Goal: Transaction & Acquisition: Purchase product/service

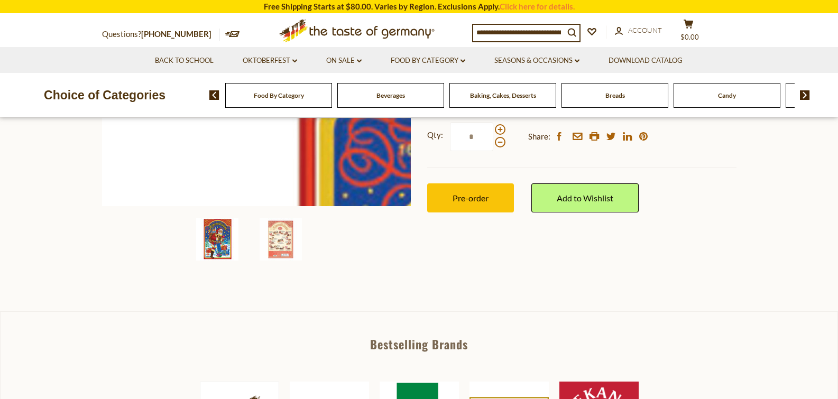
scroll to position [264, 0]
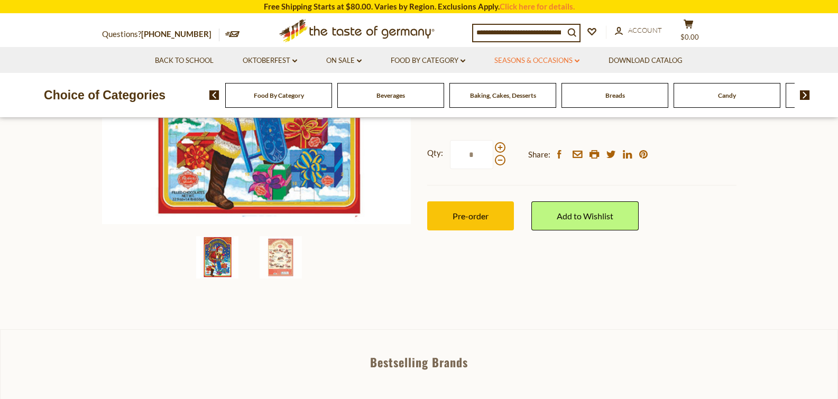
click at [517, 62] on link "Seasons & Occasions dropdown_arrow" at bounding box center [536, 61] width 85 height 12
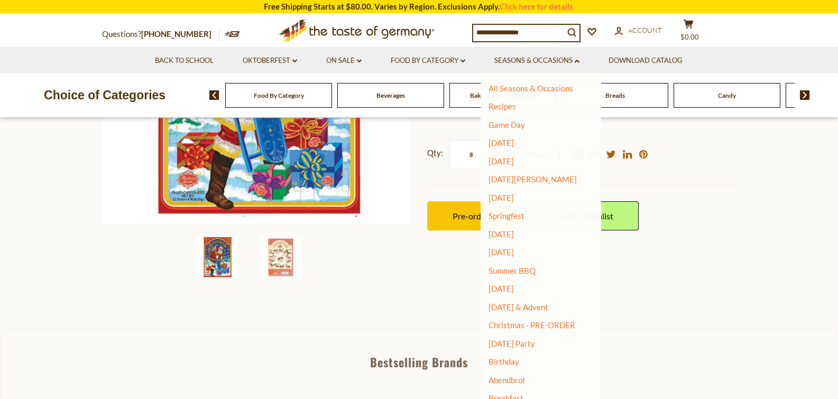
scroll to position [7, 0]
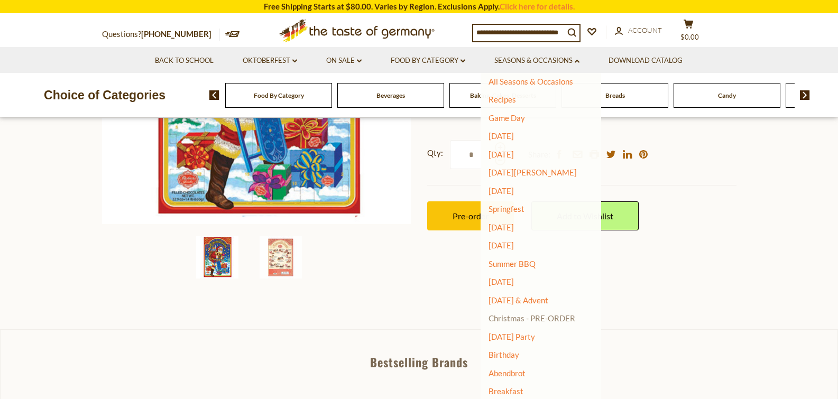
click at [556, 319] on link "Christmas - PRE-ORDER" at bounding box center [531, 318] width 87 height 15
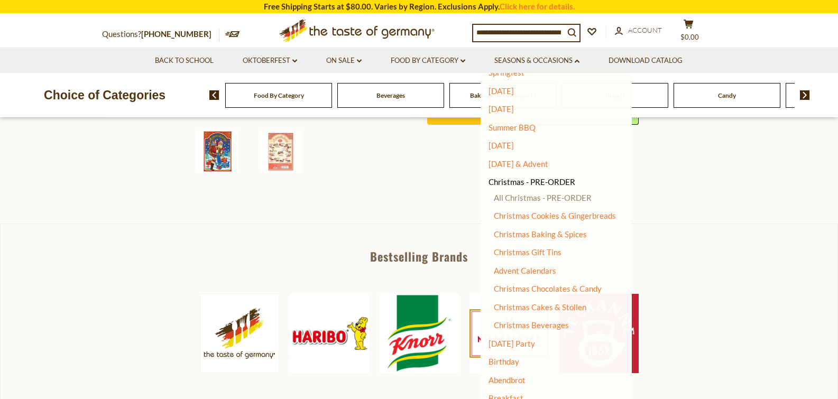
scroll to position [150, 0]
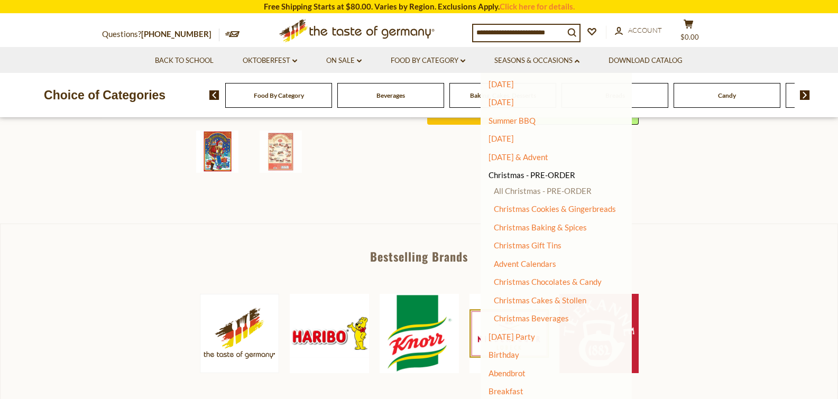
click at [558, 192] on link "All Christmas - PRE-ORDER" at bounding box center [543, 191] width 98 height 10
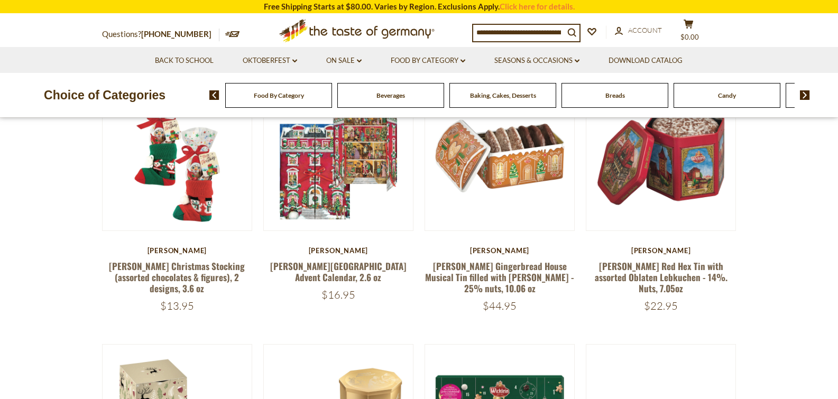
scroll to position [317, 0]
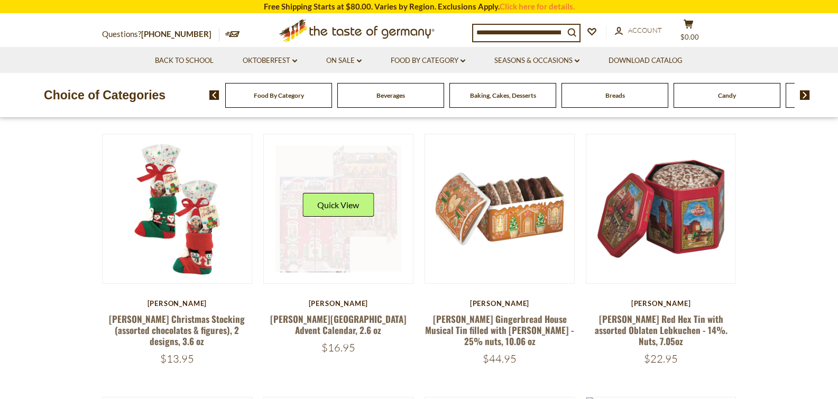
click at [368, 231] on link at bounding box center [338, 209] width 126 height 126
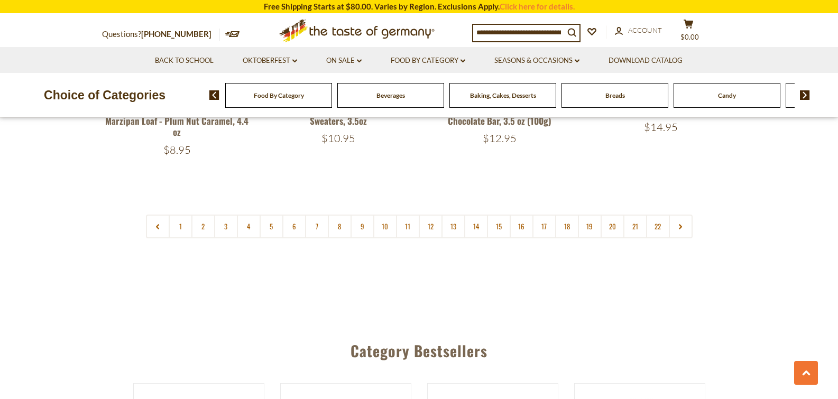
scroll to position [2603, 0]
click at [678, 224] on icon at bounding box center [680, 226] width 6 height 5
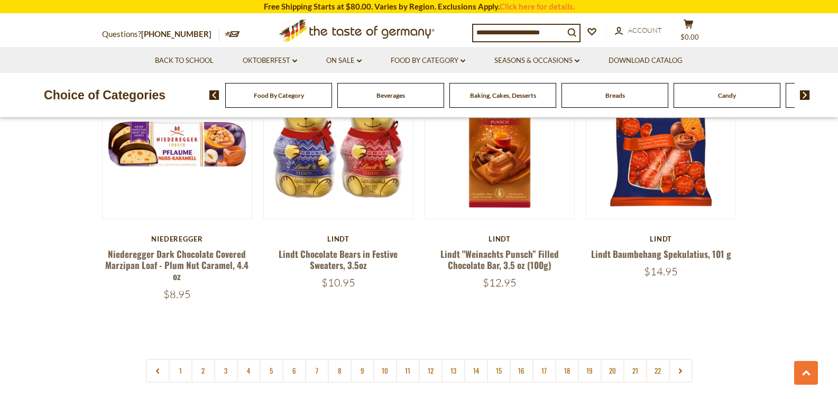
scroll to position [2464, 0]
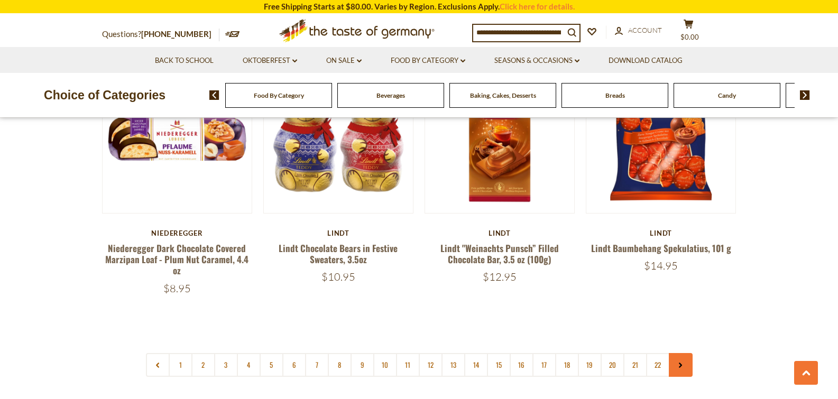
click at [679, 353] on link at bounding box center [681, 365] width 24 height 24
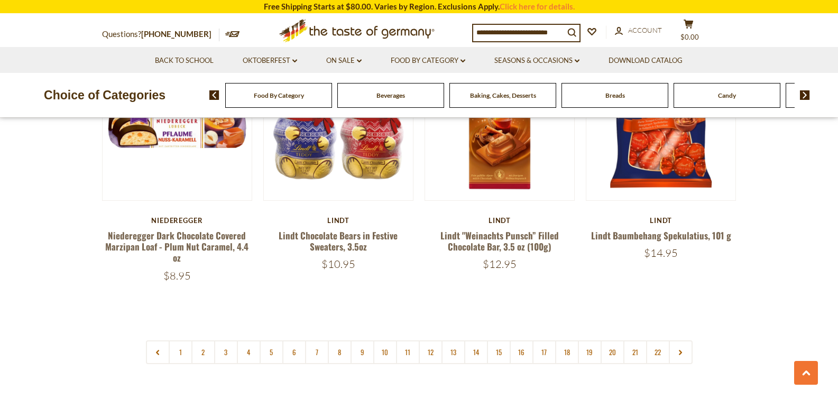
scroll to position [2485, 0]
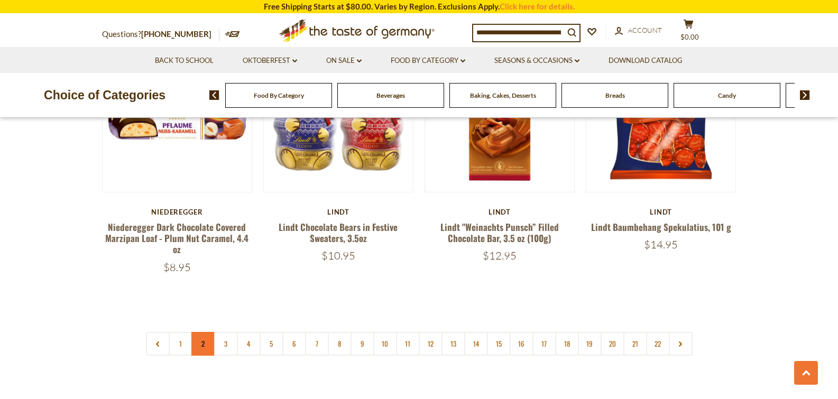
click at [200, 332] on link "2" at bounding box center [203, 344] width 24 height 24
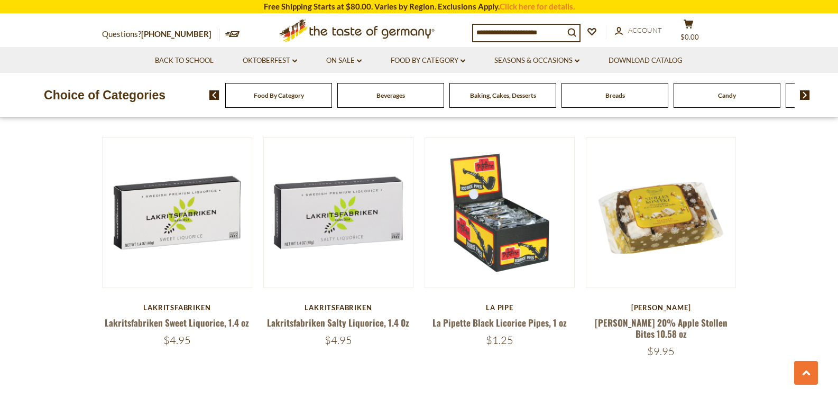
scroll to position [2432, 0]
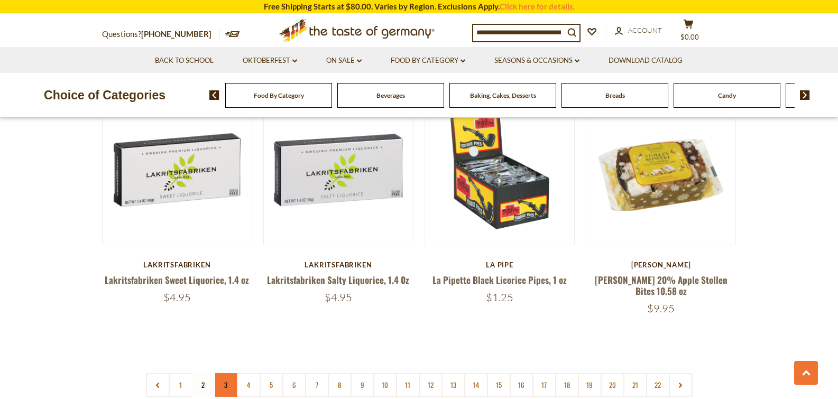
click at [232, 373] on link "3" at bounding box center [226, 385] width 24 height 24
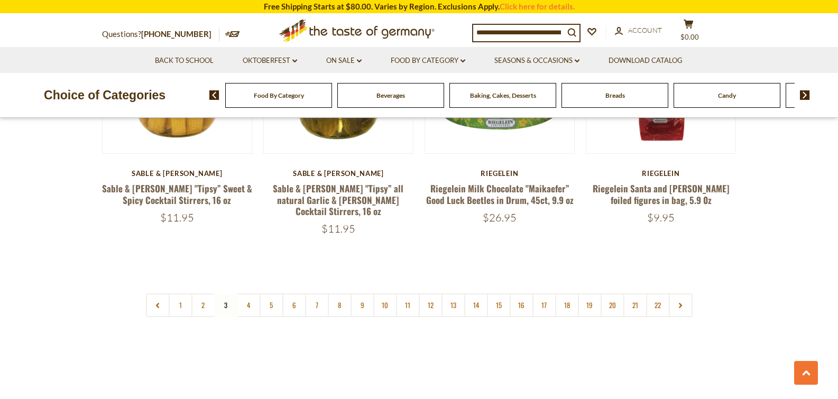
scroll to position [2517, 0]
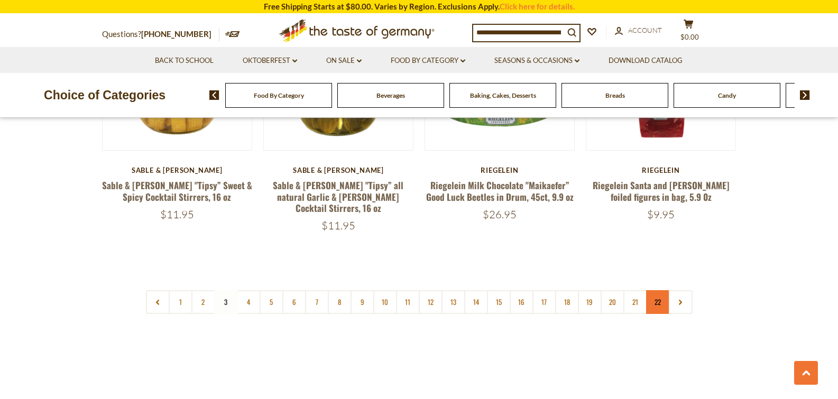
click at [658, 290] on link "22" at bounding box center [658, 302] width 24 height 24
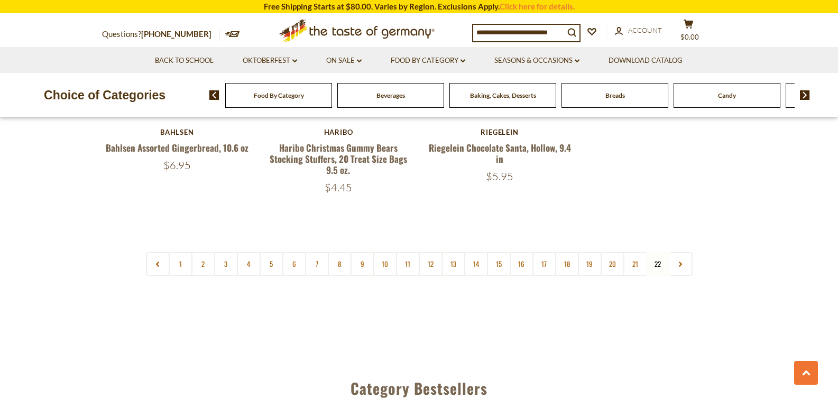
scroll to position [1004, 0]
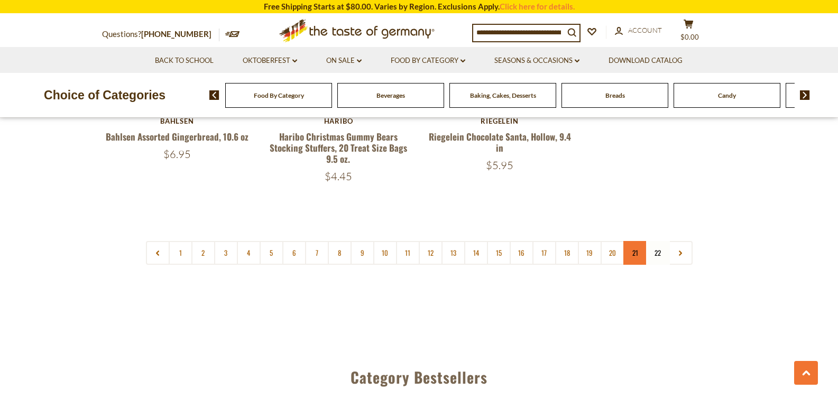
click at [640, 257] on link "21" at bounding box center [635, 253] width 24 height 24
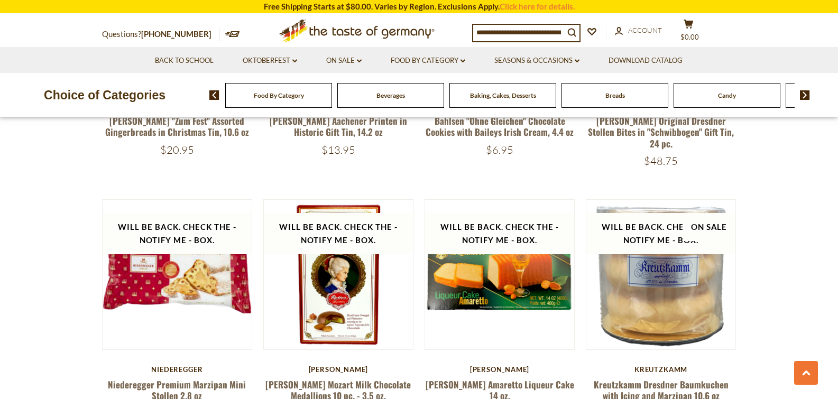
scroll to position [878, 0]
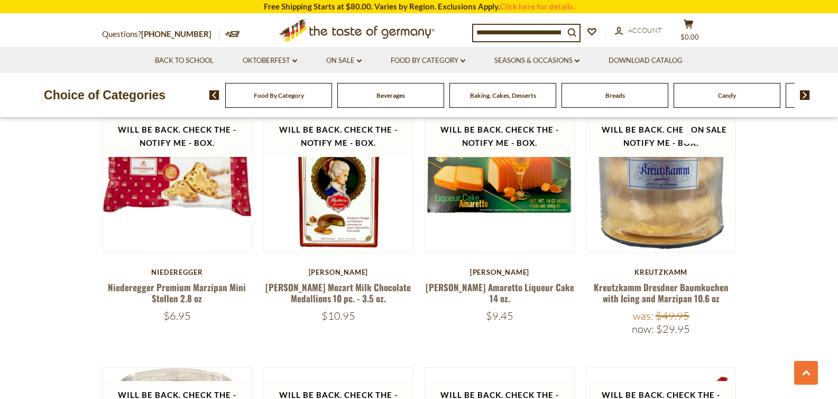
click at [541, 33] on input at bounding box center [518, 32] width 91 height 15
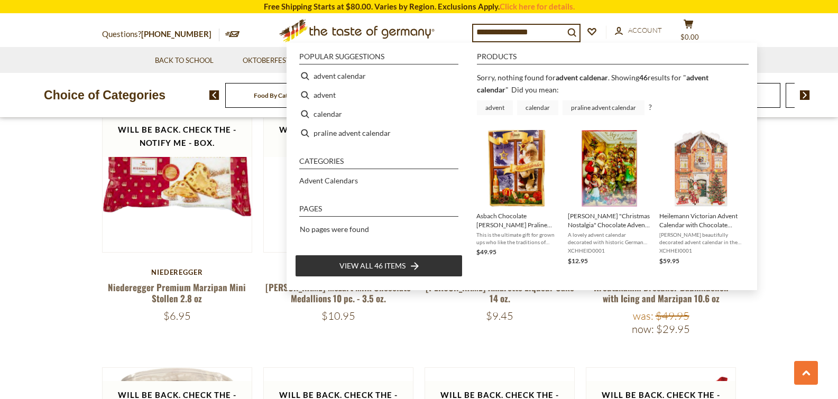
type input "**********"
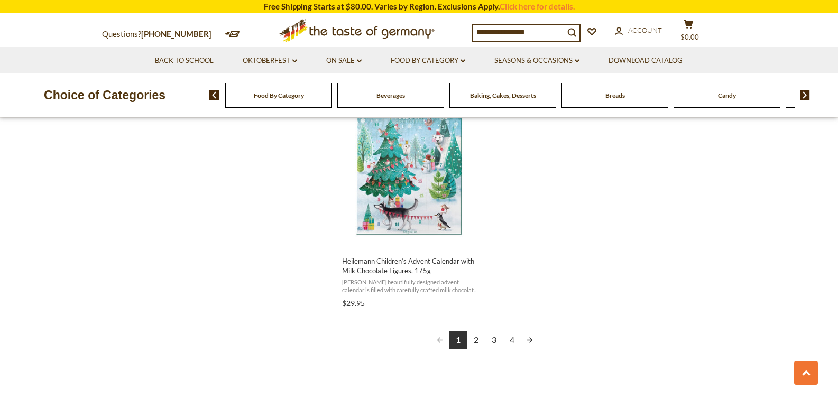
scroll to position [1850, 0]
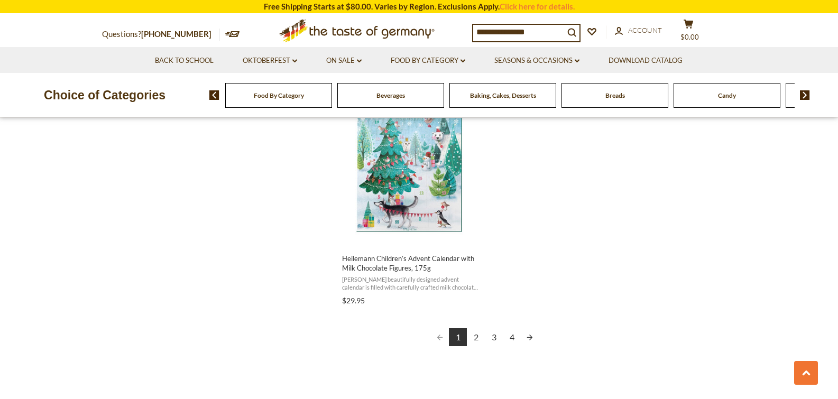
click at [474, 336] on link "2" at bounding box center [476, 337] width 18 height 18
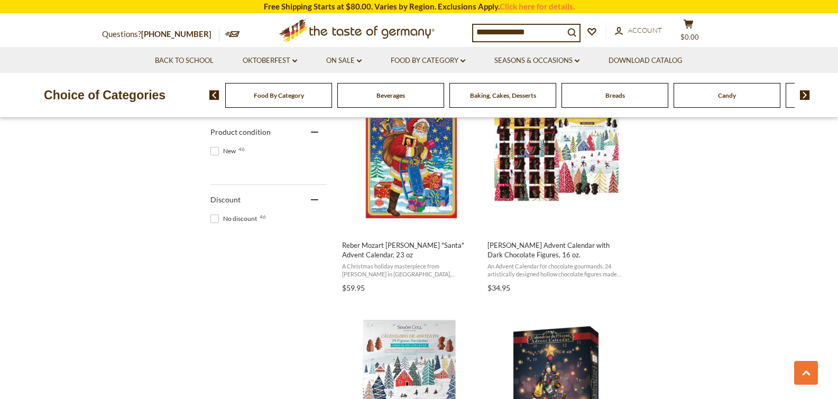
scroll to position [687, 0]
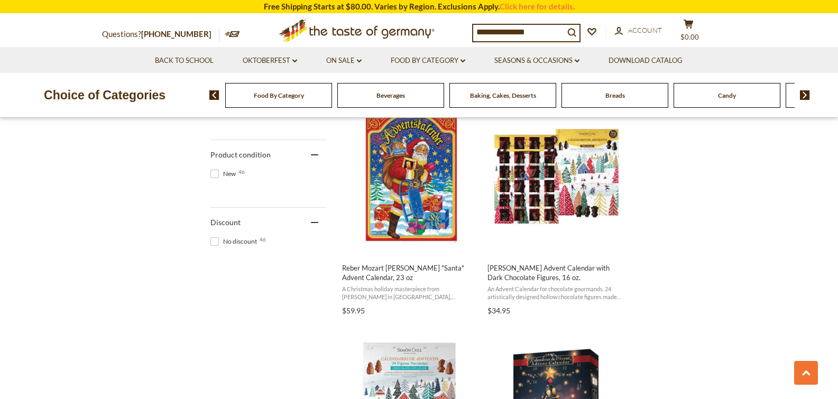
click at [552, 34] on input "**********" at bounding box center [518, 32] width 91 height 15
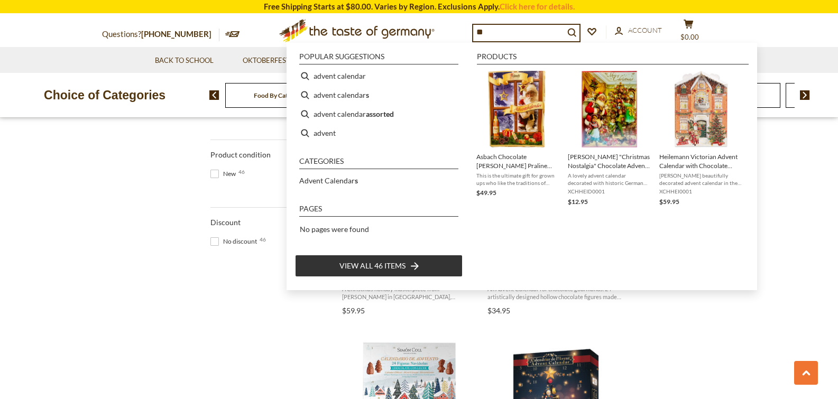
type input "*"
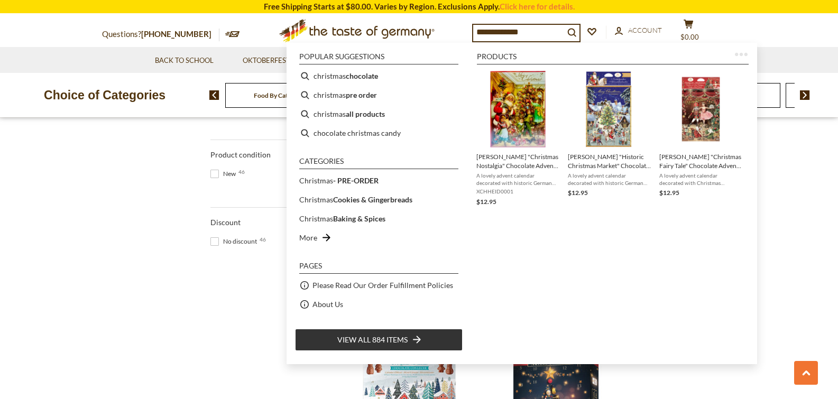
type input "**********"
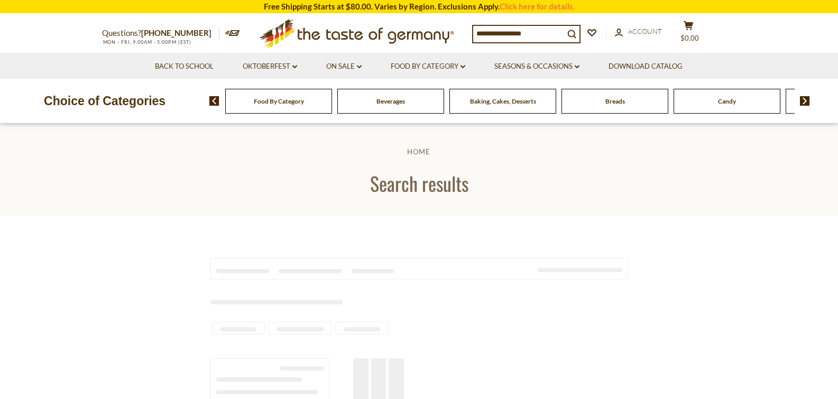
type input "**********"
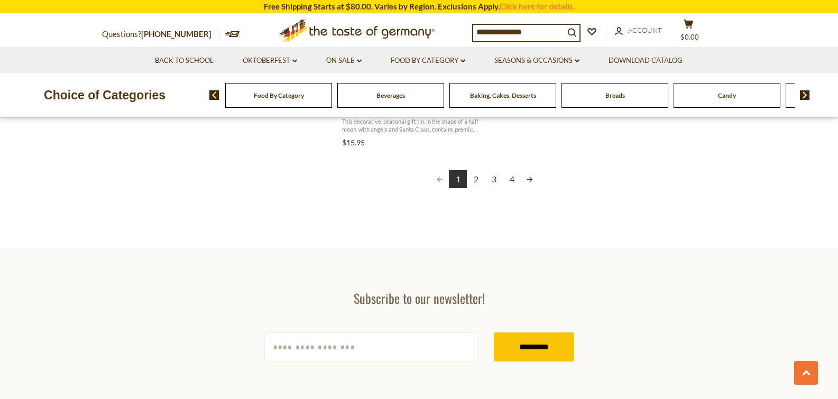
scroll to position [2009, 0]
click at [477, 178] on link "2" at bounding box center [476, 179] width 18 height 18
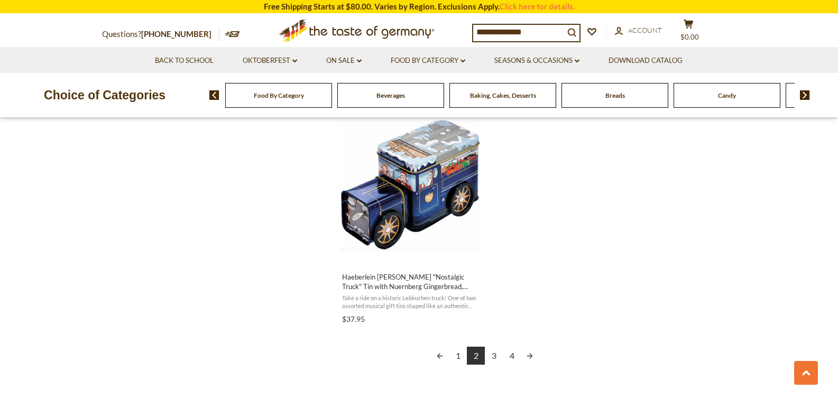
scroll to position [1850, 0]
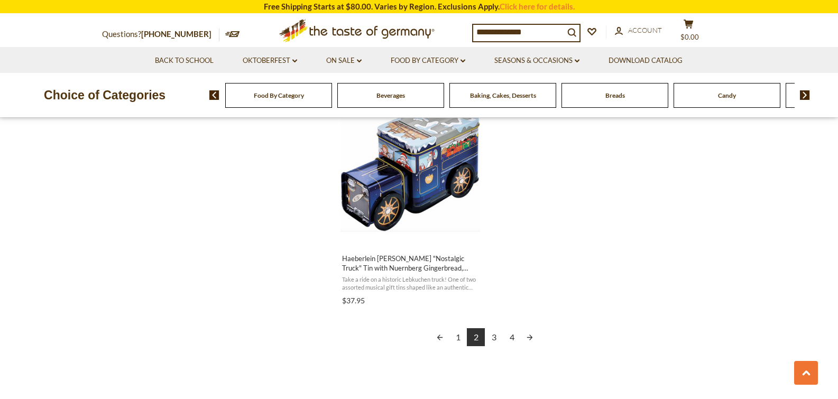
click at [494, 336] on link "3" at bounding box center [494, 337] width 18 height 18
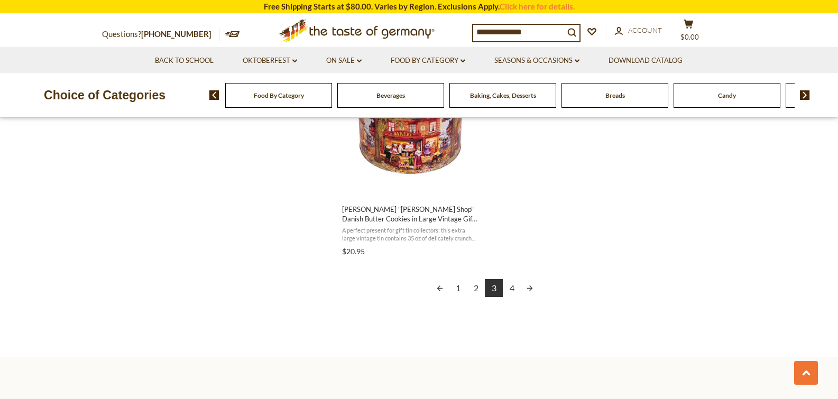
scroll to position [1903, 0]
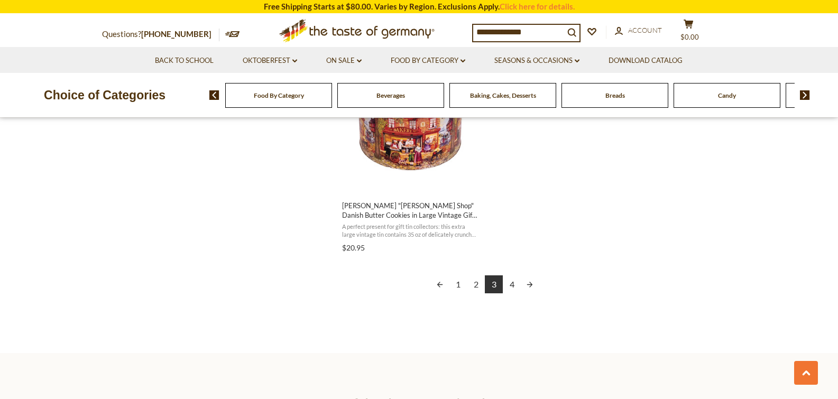
click at [516, 281] on link "4" at bounding box center [512, 284] width 18 height 18
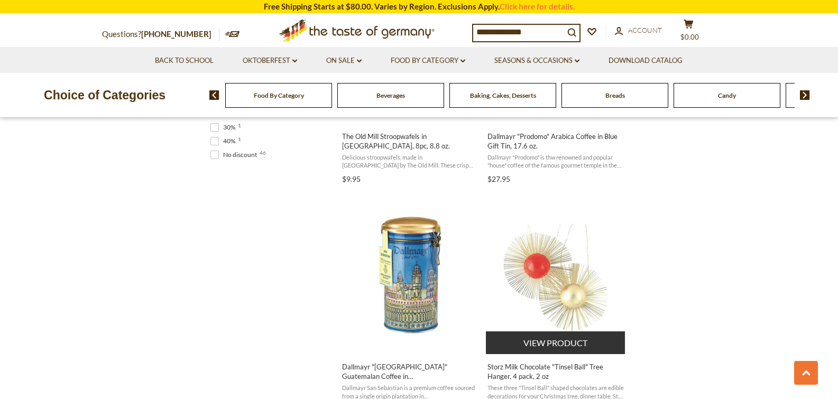
scroll to position [846, 0]
